Goal: Task Accomplishment & Management: Use online tool/utility

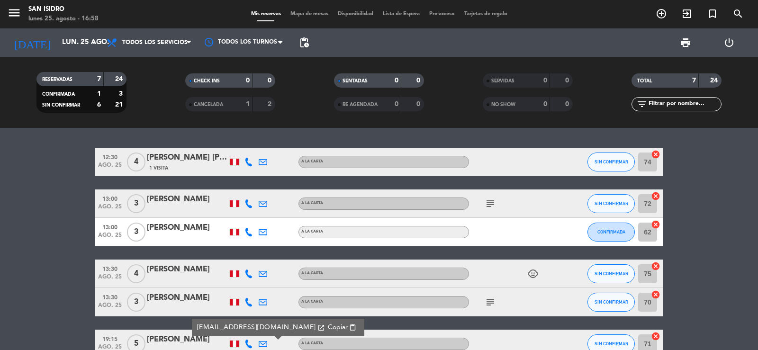
click at [53, 32] on div "[DATE] lun. 25 ago. arrow_drop_down" at bounding box center [54, 42] width 95 height 28
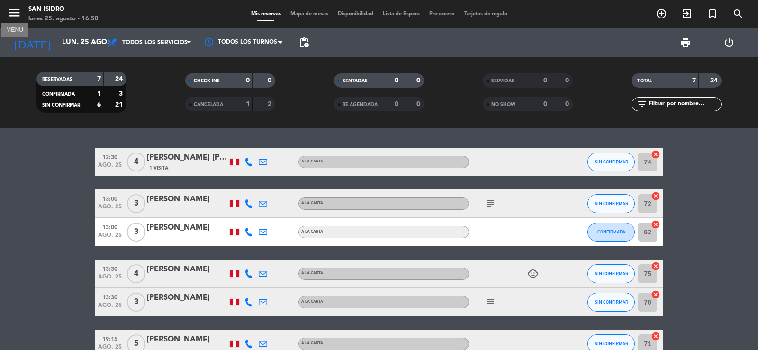
click at [13, 11] on icon "menu" at bounding box center [14, 13] width 14 height 14
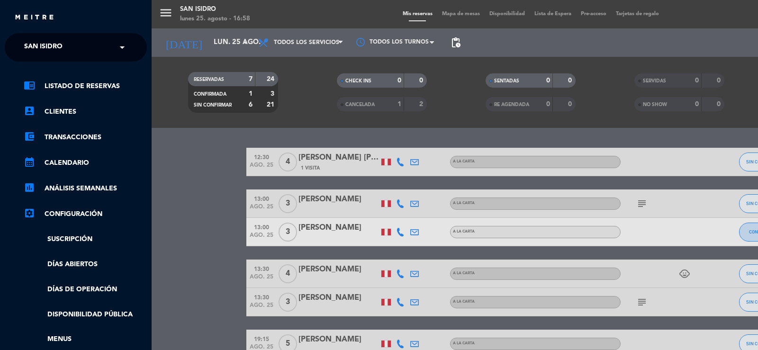
click at [55, 47] on span "San Isidro" at bounding box center [43, 47] width 38 height 20
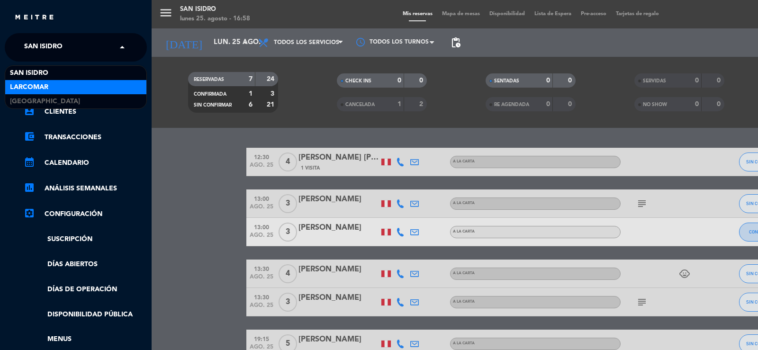
click at [36, 88] on span "Larcomar" at bounding box center [29, 87] width 38 height 11
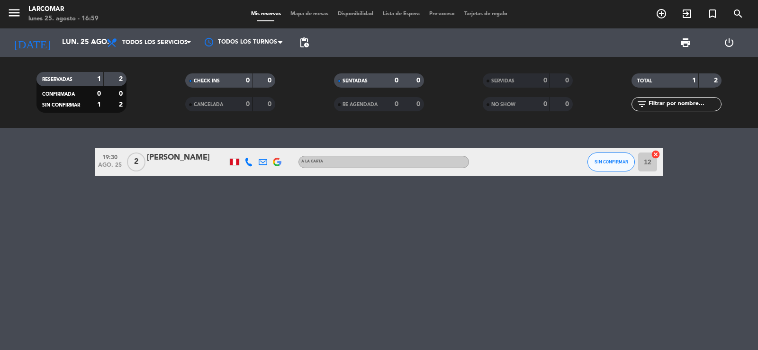
click at [248, 160] on icon at bounding box center [248, 162] width 9 height 9
click at [253, 144] on span "content_paste" at bounding box center [256, 146] width 7 height 7
click at [262, 159] on icon at bounding box center [263, 162] width 9 height 9
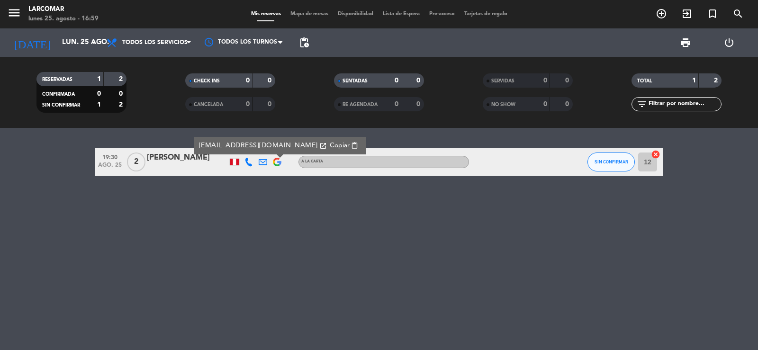
click at [330, 143] on span "Copiar" at bounding box center [340, 146] width 20 height 10
click at [330, 145] on span "Copiar" at bounding box center [340, 146] width 20 height 10
click at [20, 11] on icon "menu" at bounding box center [14, 13] width 14 height 14
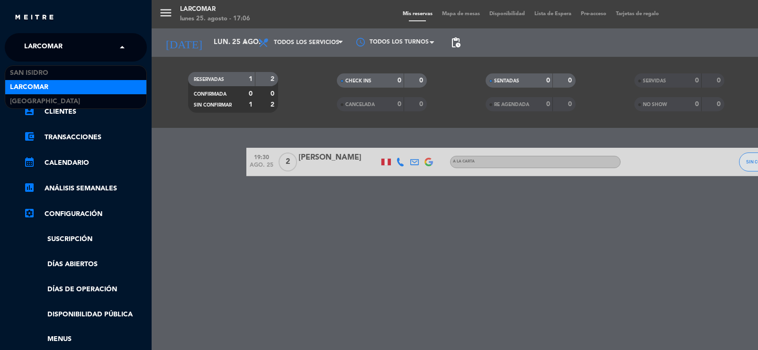
click at [47, 44] on span "Larcomar" at bounding box center [43, 47] width 38 height 20
click at [23, 82] on span "Larcomar" at bounding box center [29, 87] width 38 height 11
click at [90, 53] on input "text" at bounding box center [77, 47] width 116 height 21
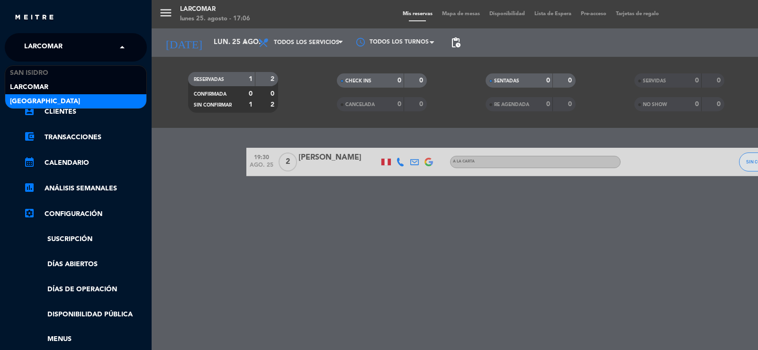
click at [26, 95] on div "[GEOGRAPHIC_DATA]" at bounding box center [75, 101] width 141 height 14
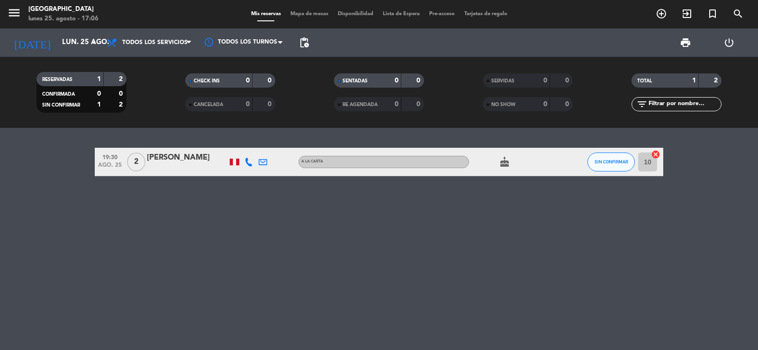
click at [248, 160] on icon at bounding box center [248, 162] width 9 height 9
click at [255, 145] on span "content_paste" at bounding box center [258, 146] width 7 height 7
click at [260, 160] on icon at bounding box center [263, 162] width 9 height 9
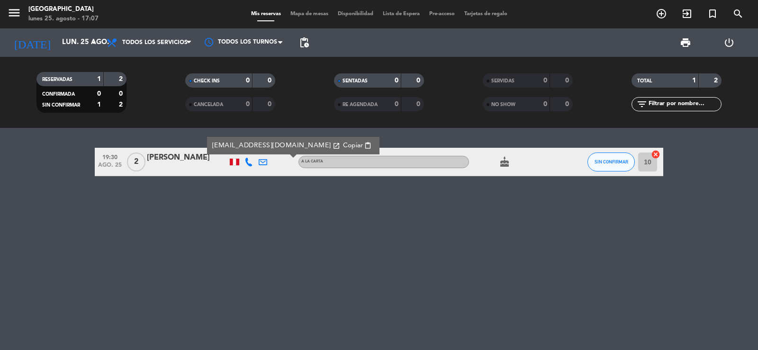
click at [343, 142] on span "Copiar" at bounding box center [353, 146] width 20 height 10
